Goal: Information Seeking & Learning: Check status

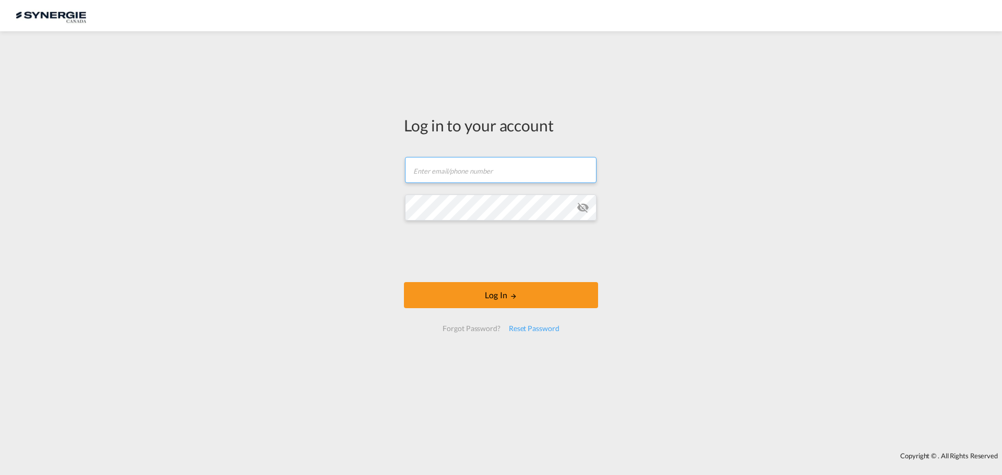
click at [509, 171] on input "text" at bounding box center [501, 170] width 192 height 26
type input "ocean@gosynergie.com"
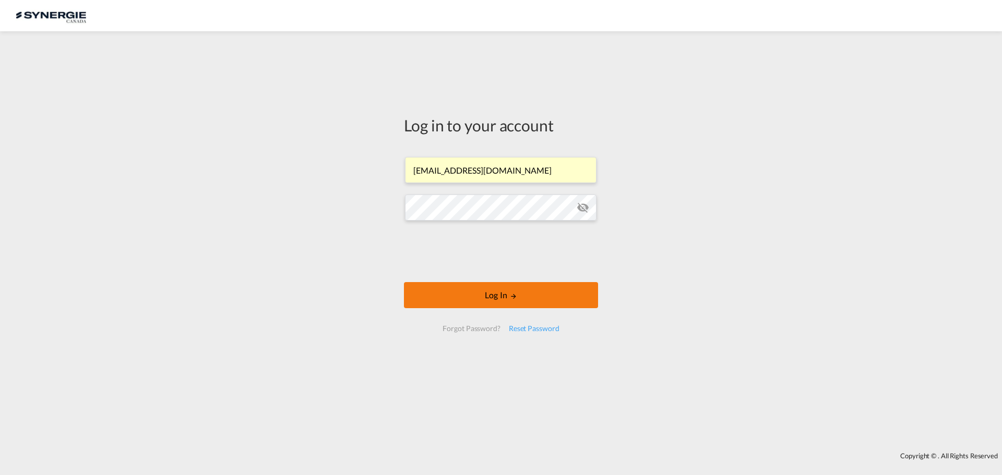
click at [513, 304] on button "Log In" at bounding box center [501, 295] width 194 height 26
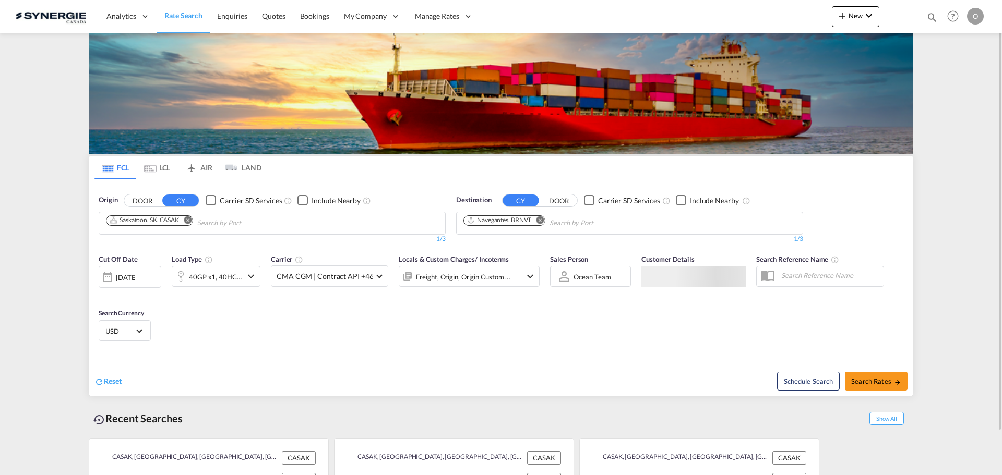
click at [921, 16] on div "Bookings Quotes Enquiries Help Resources Product Release O My Profile Logout" at bounding box center [953, 16] width 66 height 32
click at [861, 18] on span "New" at bounding box center [855, 15] width 39 height 8
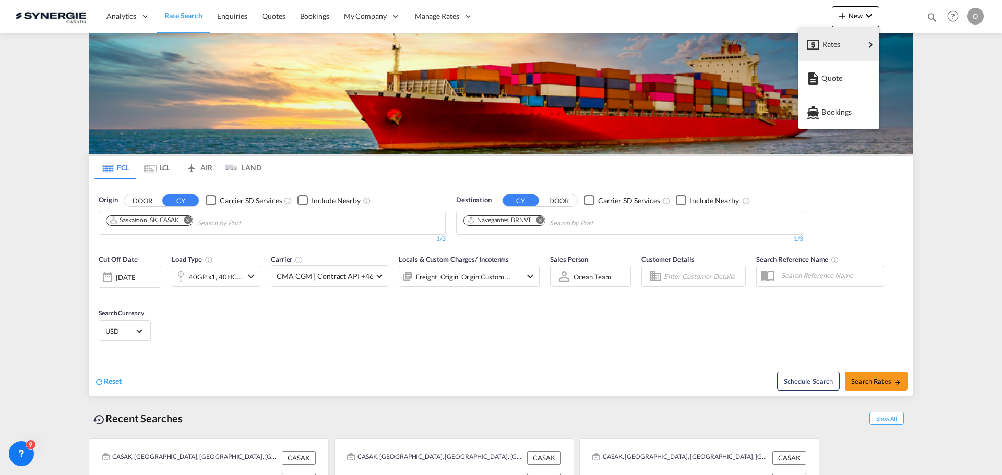
click at [930, 14] on md-backdrop at bounding box center [501, 237] width 1002 height 475
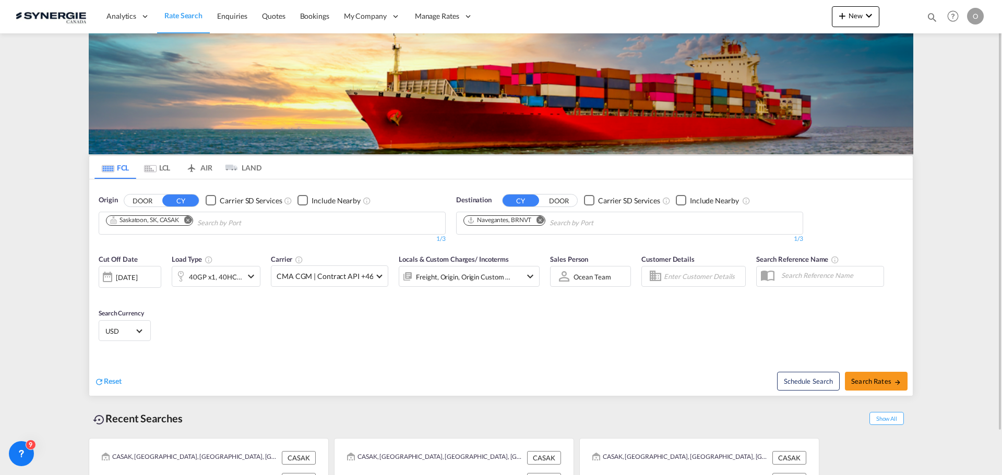
click at [930, 18] on md-icon "icon-magnify" at bounding box center [931, 16] width 11 height 11
click at [766, 25] on div "Bookings Quotes Enquiries" at bounding box center [839, 17] width 197 height 20
click at [764, 20] on select "Bookings Quotes Enquiries" at bounding box center [766, 17] width 50 height 19
select select "Quotes"
click at [741, 8] on select "Bookings Quotes Enquiries" at bounding box center [766, 17] width 50 height 19
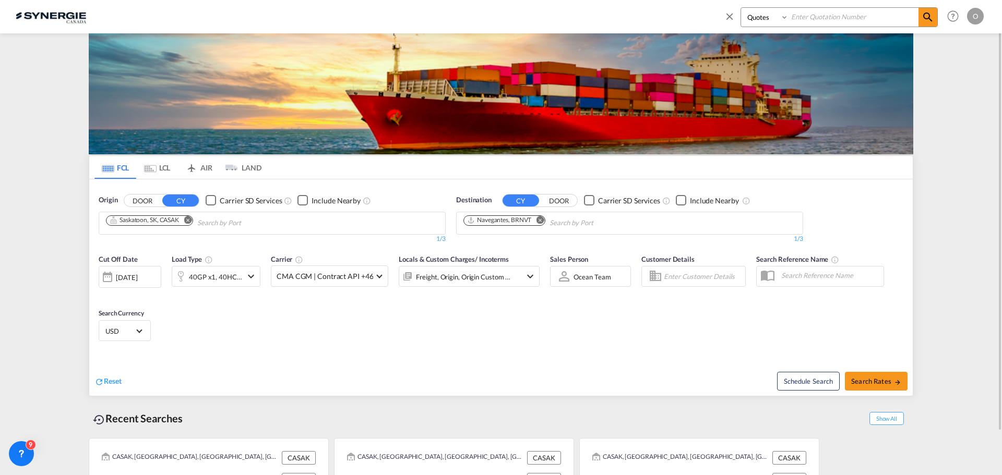
click at [810, 17] on input at bounding box center [854, 17] width 130 height 18
paste input "SYC000014465"
type input "SYC000014465"
click at [931, 15] on md-icon "icon-magnify" at bounding box center [928, 17] width 13 height 13
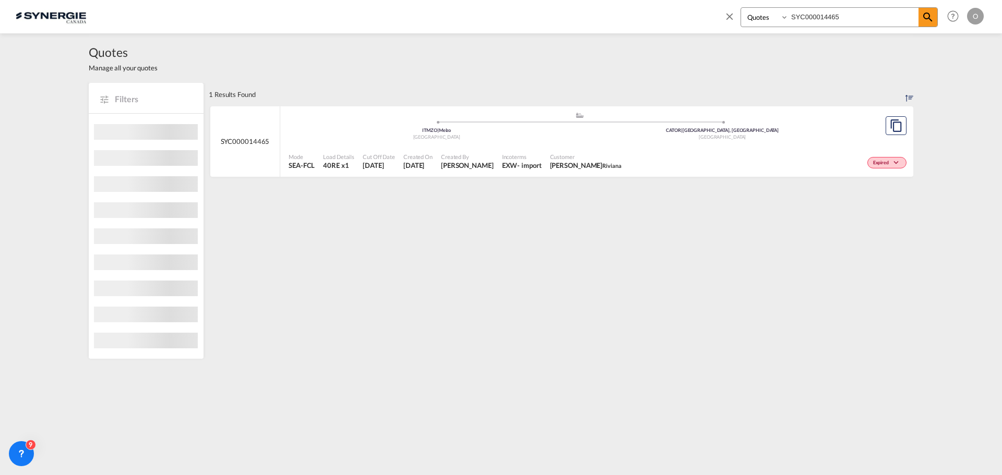
click at [556, 161] on span "Yassine Cherkaoui Riviana" at bounding box center [585, 165] width 71 height 9
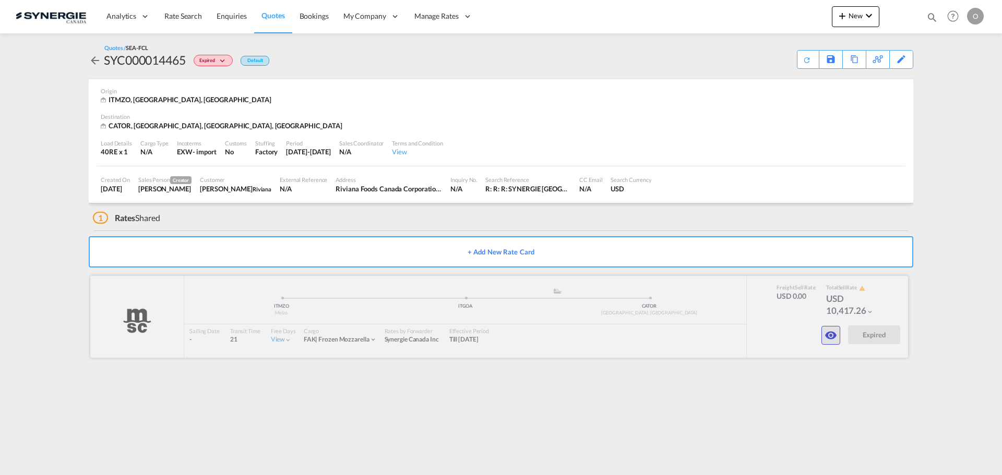
click at [832, 331] on md-icon "icon-eye" at bounding box center [831, 335] width 13 height 13
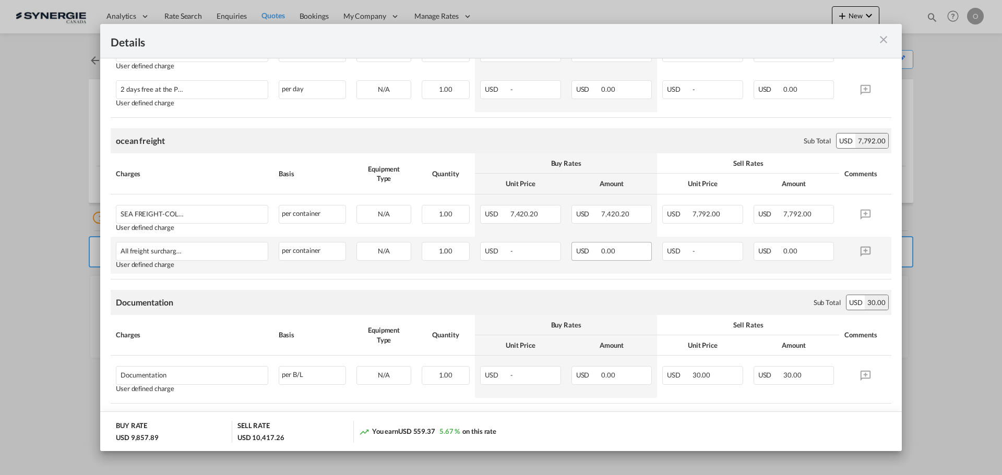
scroll to position [417, 0]
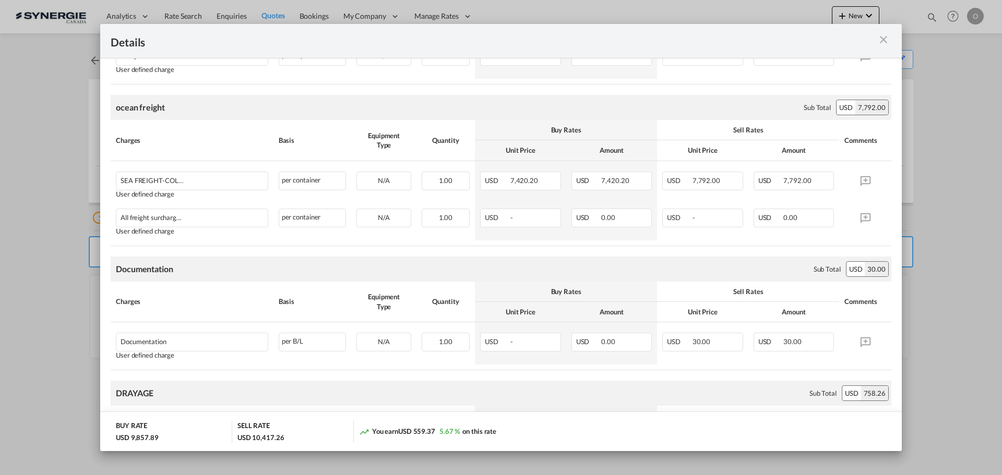
click at [886, 42] on md-icon "icon-close m-3 fg-AAA8AD cursor" at bounding box center [883, 39] width 13 height 13
